Goal: Transaction & Acquisition: Purchase product/service

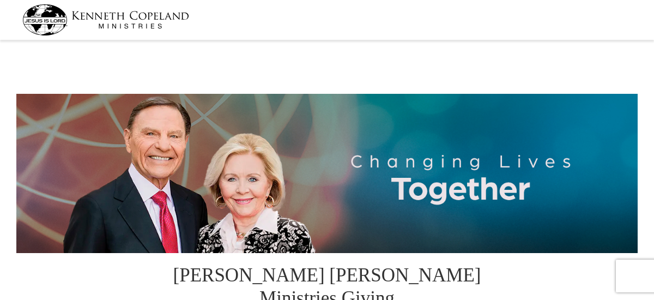
select select "PA"
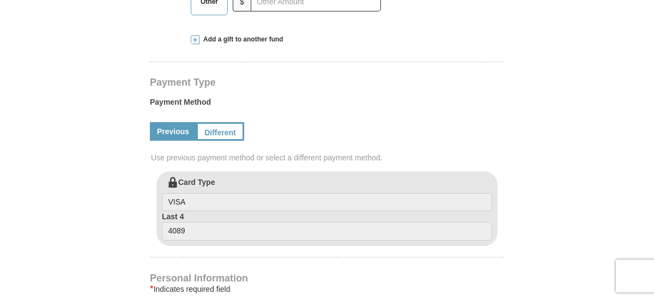
scroll to position [501, 0]
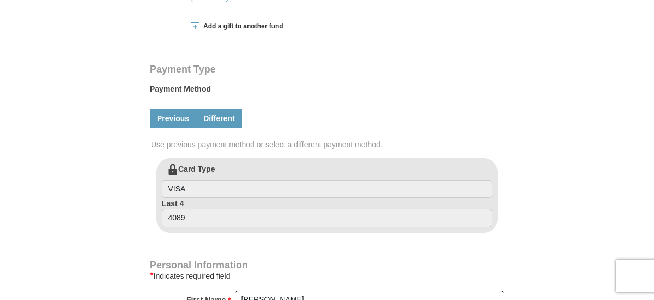
click at [221, 109] on link "Different" at bounding box center [219, 118] width 46 height 19
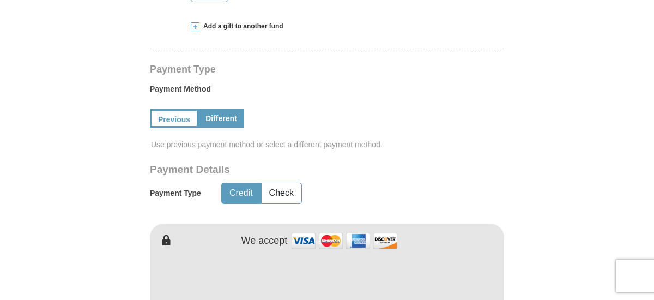
click at [578, 148] on form "Kenneth Copeland Ministries Giving Together, we're helping people all over the …" at bounding box center [326, 199] width 621 height 1314
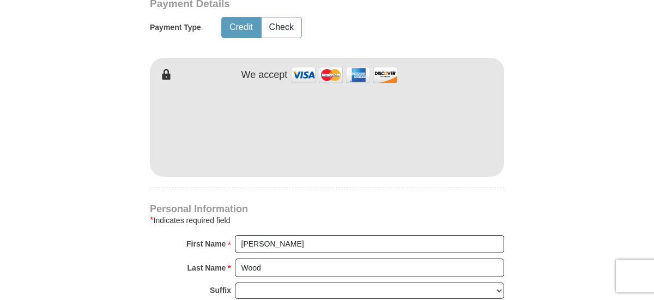
scroll to position [676, 0]
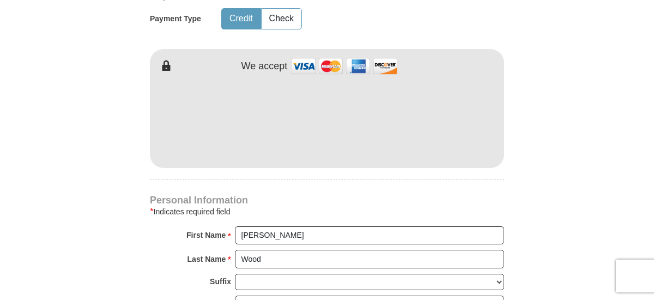
click at [598, 114] on form "Kenneth Copeland Ministries Giving Together, we're helping people all over the …" at bounding box center [326, 25] width 621 height 1314
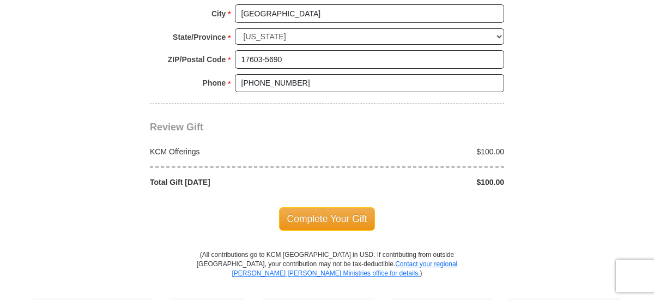
scroll to position [1068, 0]
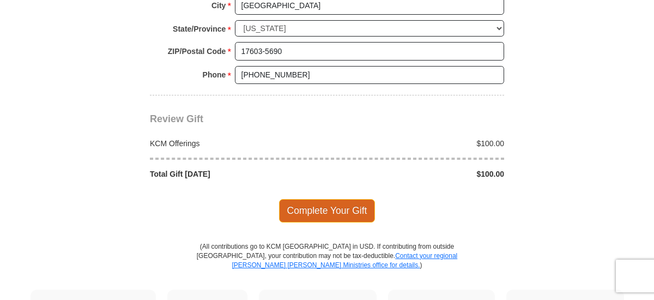
click at [348, 199] on span "Complete Your Gift" at bounding box center [327, 210] width 96 height 23
